Goal: Information Seeking & Learning: Learn about a topic

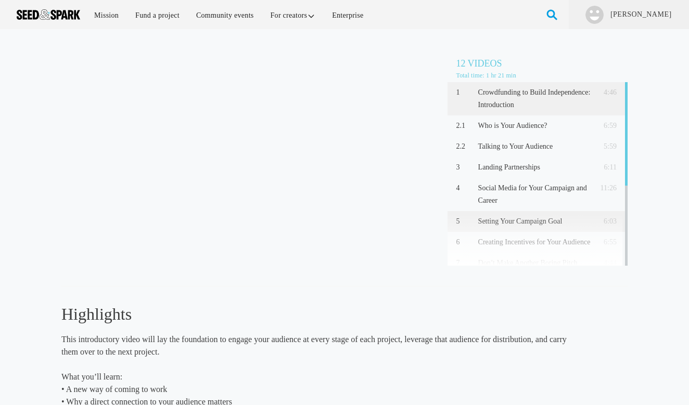
click at [508, 219] on p "Setting Your Campaign Goal" at bounding box center [534, 221] width 113 height 12
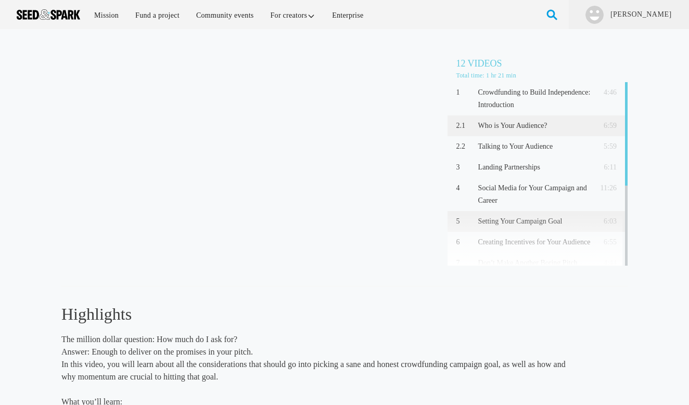
click at [496, 125] on p "Who is Your Audience?" at bounding box center [534, 126] width 113 height 12
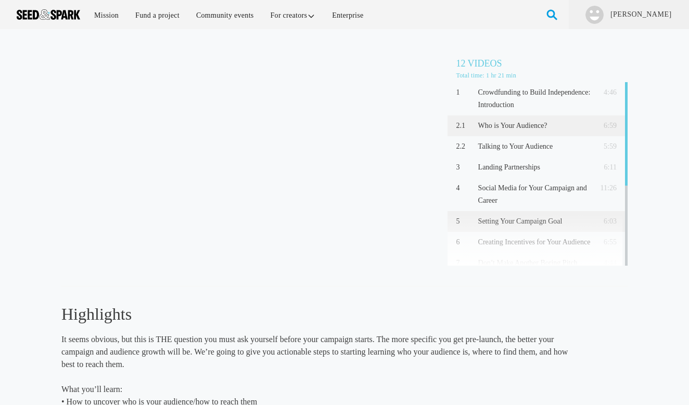
click at [513, 219] on p "Setting Your Campaign Goal" at bounding box center [534, 221] width 113 height 12
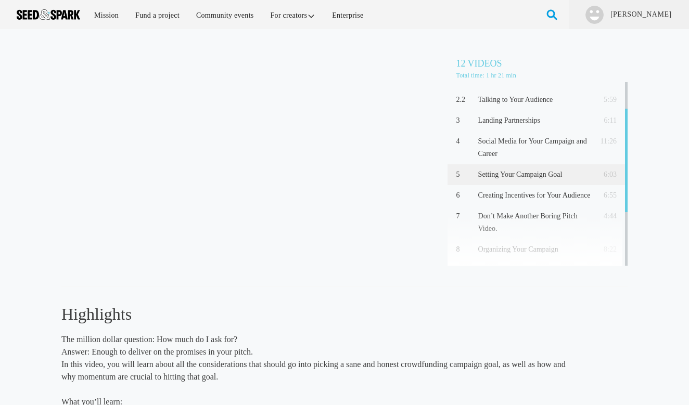
click at [501, 175] on p "Setting Your Campaign Goal" at bounding box center [534, 175] width 113 height 12
click at [509, 177] on p "Setting Your Campaign Goal" at bounding box center [534, 175] width 113 height 12
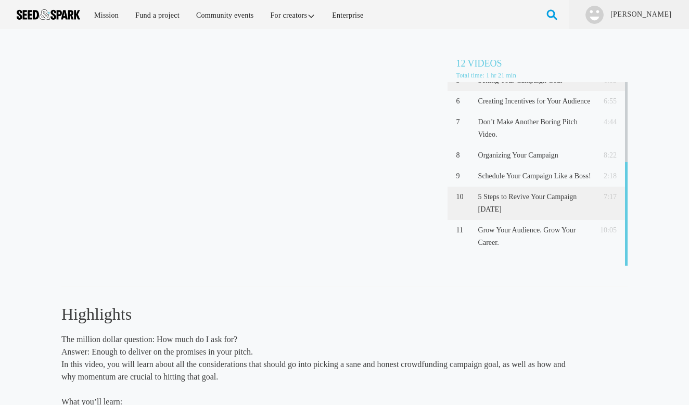
click at [509, 209] on p "5 Steps to Revive Your Campaign [DATE]" at bounding box center [534, 203] width 113 height 25
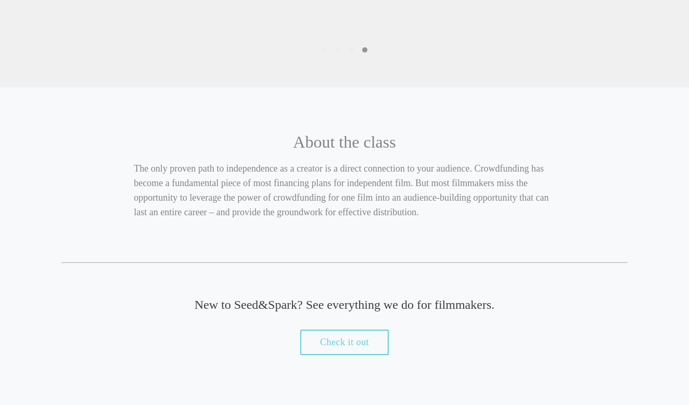
scroll to position [604, 0]
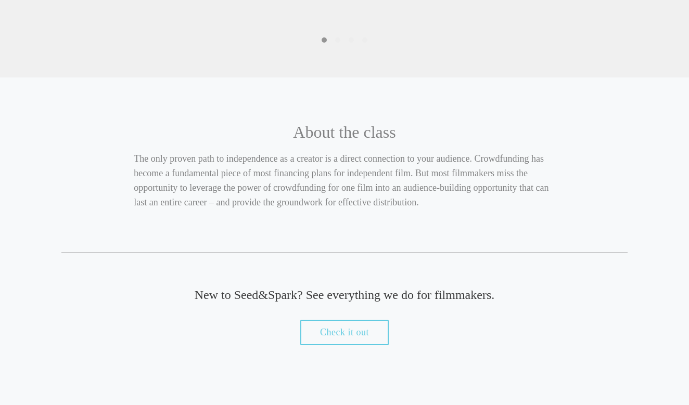
click at [671, 372] on div "About the class The only proven path to independence as a creator is a direct c…" at bounding box center [344, 290] width 689 height 405
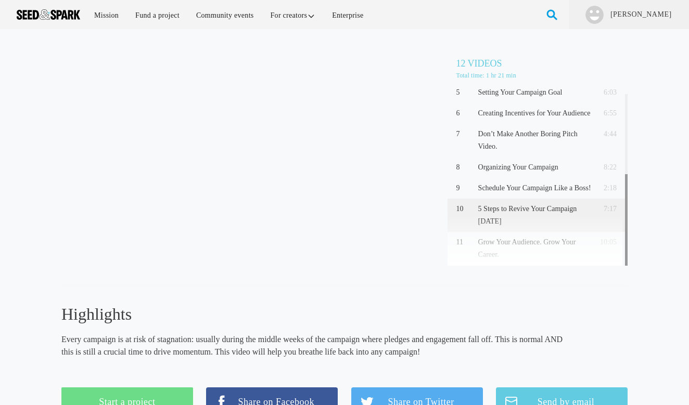
scroll to position [141, 0]
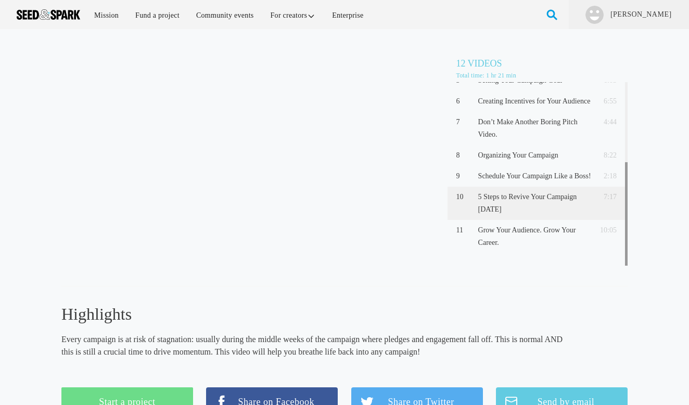
drag, startPoint x: 625, startPoint y: 198, endPoint x: 623, endPoint y: 264, distance: 66.1
click at [623, 264] on div "1 Crowdfunding to Build Independence: Introduction 4:46 2.1 Who is Your Audienc…" at bounding box center [537, 174] width 180 height 184
click at [108, 16] on link "Mission" at bounding box center [106, 15] width 39 height 22
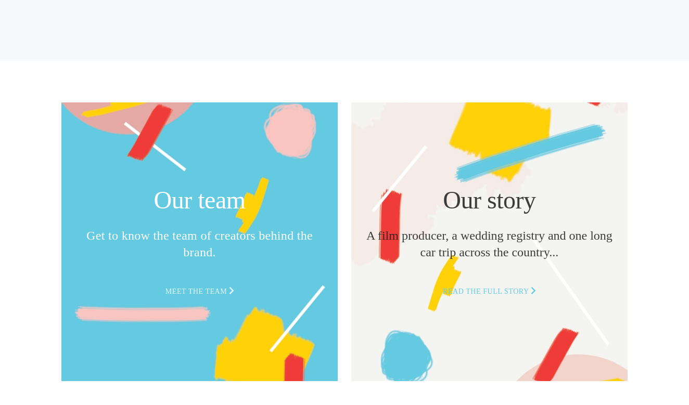
scroll to position [2430, 0]
click at [214, 288] on p "Meet the team" at bounding box center [199, 292] width 251 height 12
click at [490, 287] on p "Read the full story" at bounding box center [489, 292] width 251 height 12
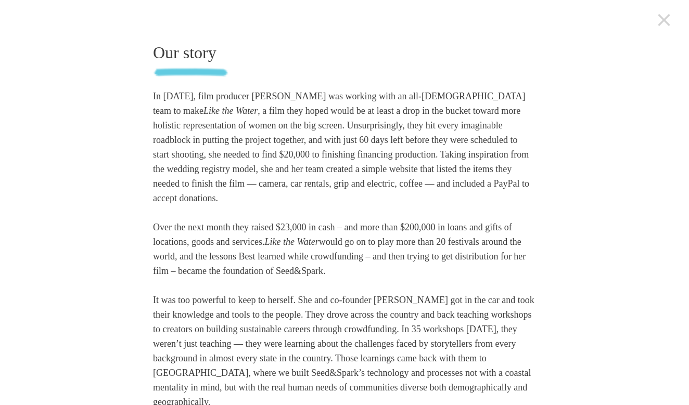
scroll to position [0, 0]
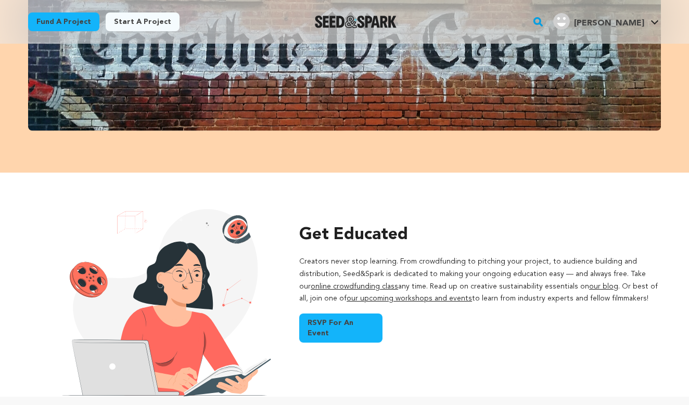
scroll to position [617, 0]
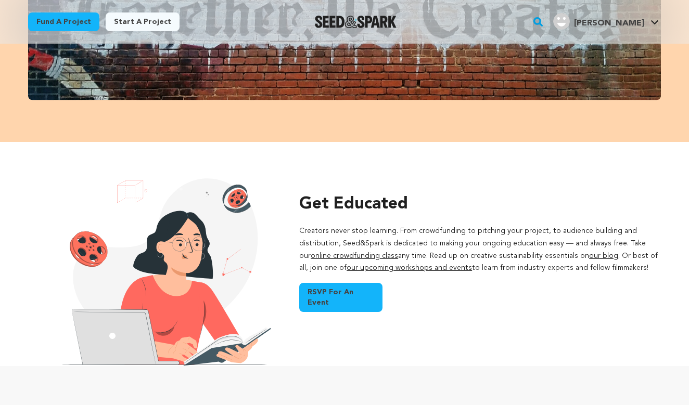
click at [400, 266] on link "our upcoming workshops and events" at bounding box center [409, 267] width 125 height 7
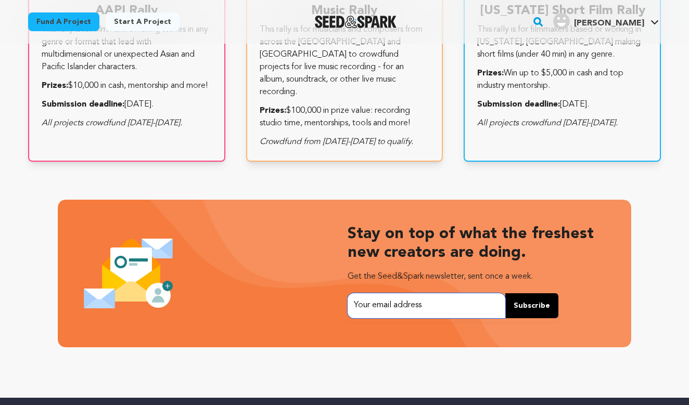
click at [443, 304] on input "email" at bounding box center [427, 305] width 158 height 25
type input "k"
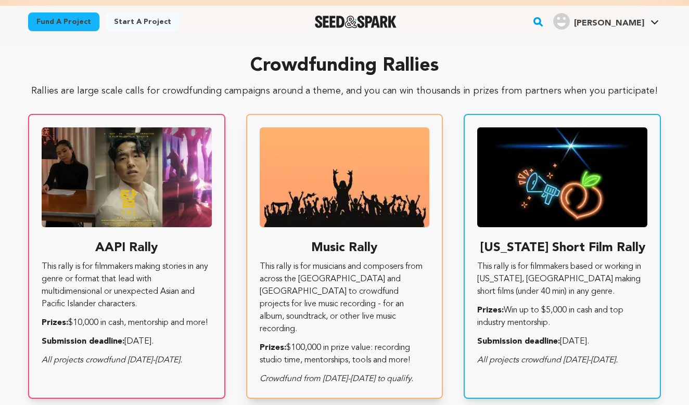
click at [340, 277] on p "This rally is for musicians and composers from across the US and Canada to crow…" at bounding box center [345, 298] width 170 height 75
